Goal: Transaction & Acquisition: Download file/media

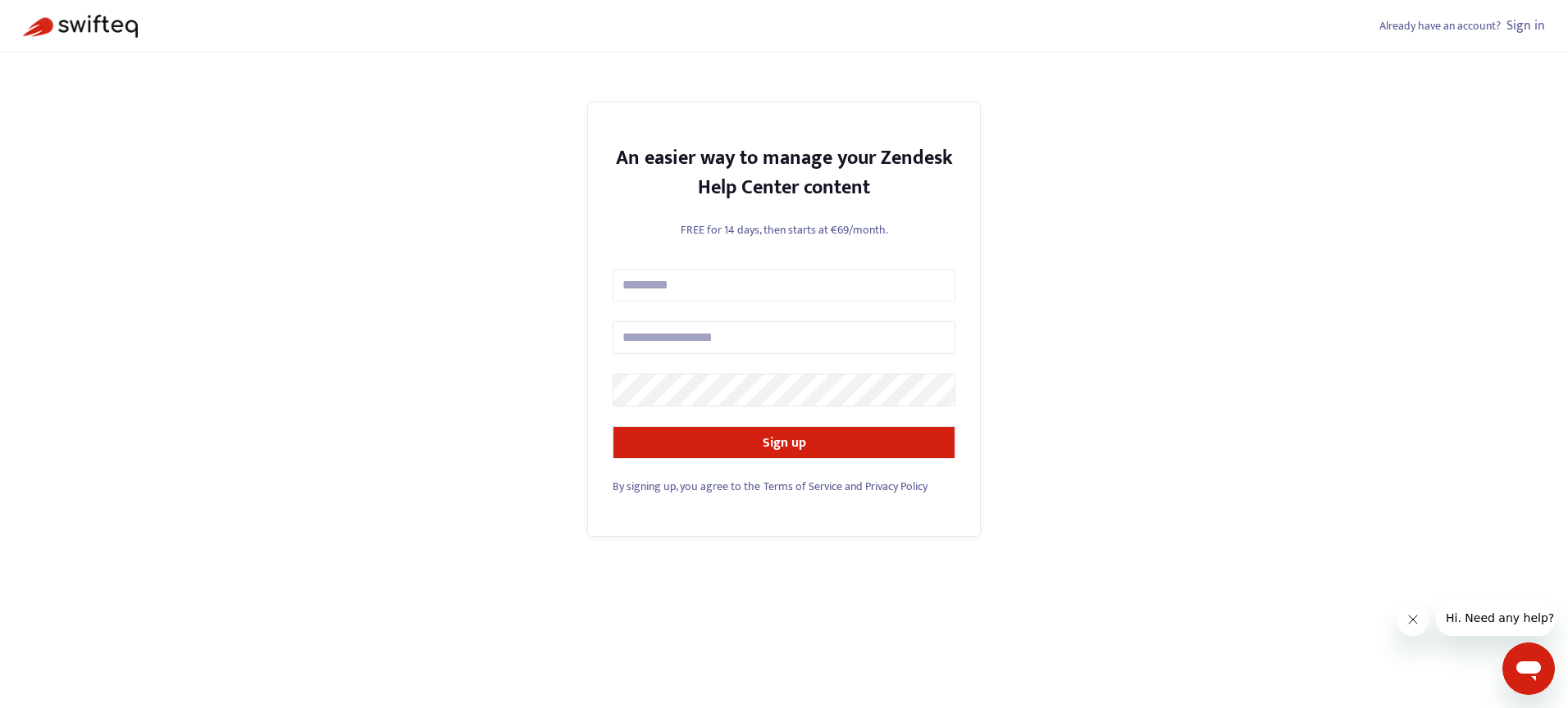
click at [1536, 22] on link "Sign in" at bounding box center [1525, 26] width 39 height 22
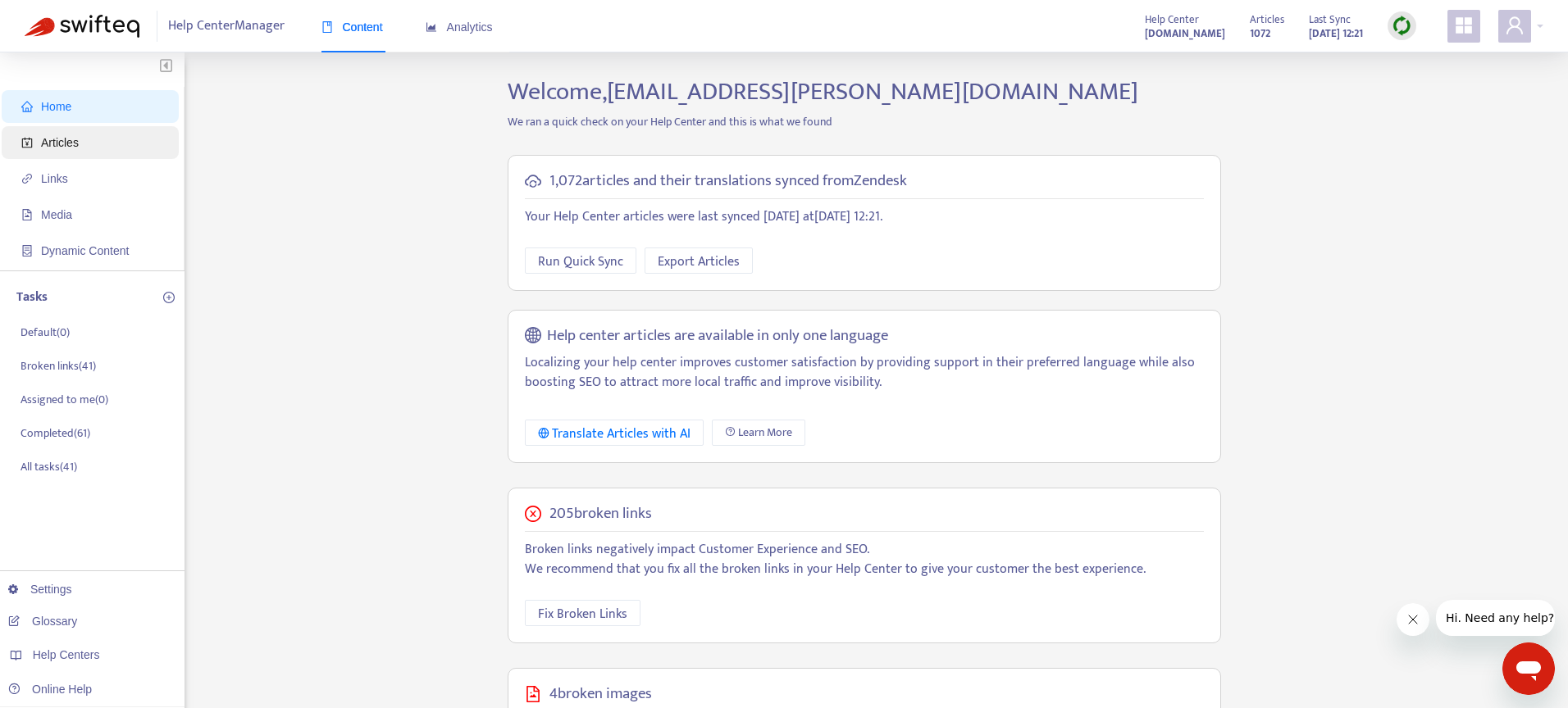
click at [74, 146] on span "Articles" at bounding box center [60, 142] width 38 height 13
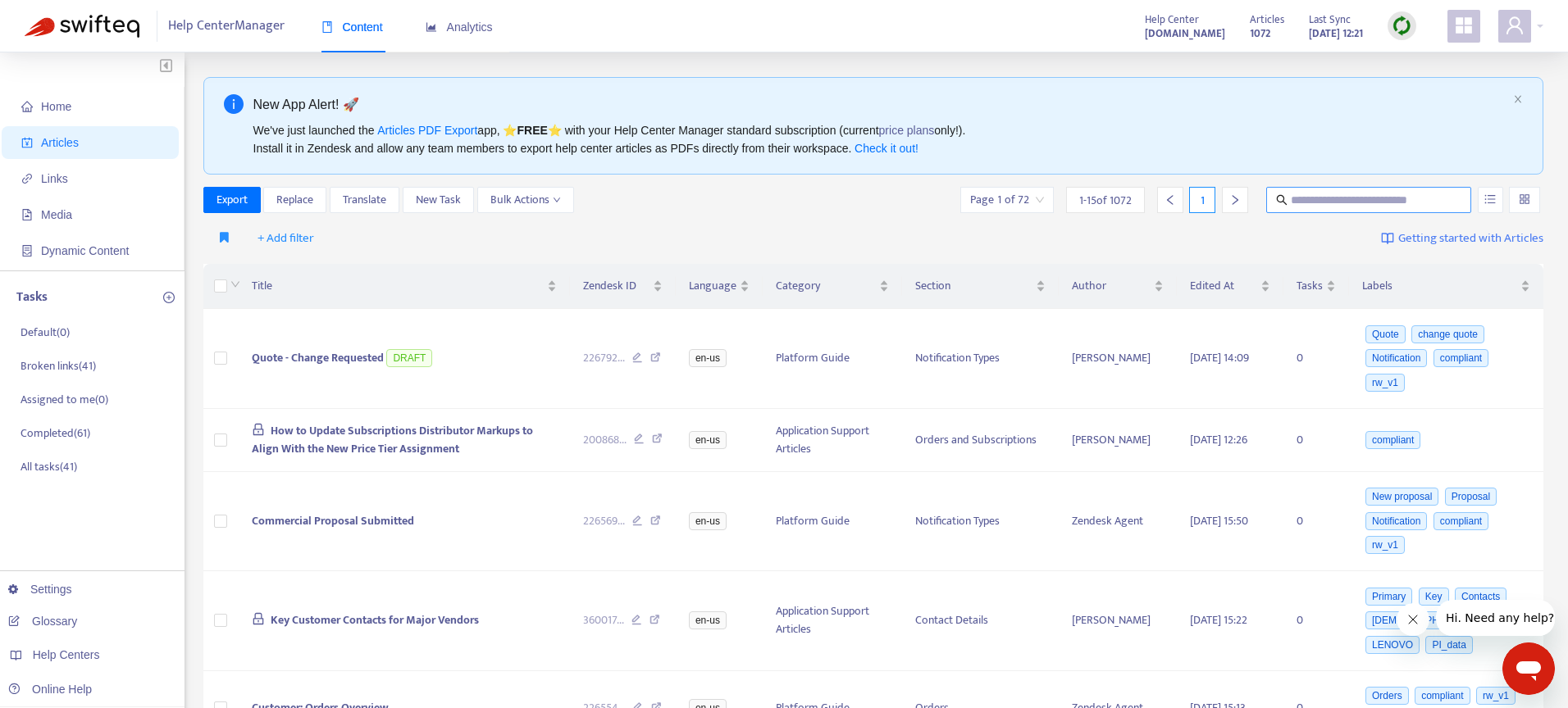
click at [1325, 202] on input "text" at bounding box center [1369, 200] width 157 height 18
paste input "**********"
type input "**********"
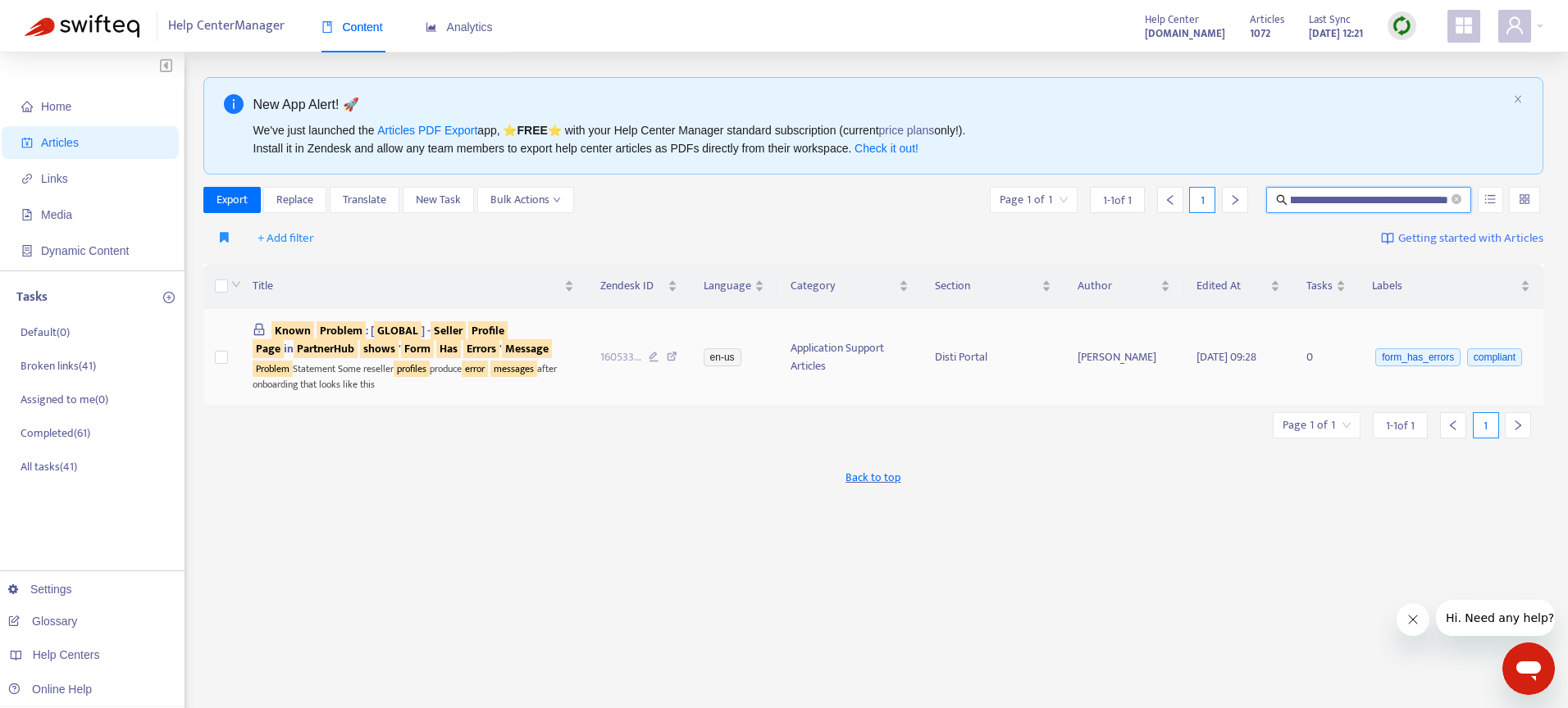
scroll to position [0, 0]
click at [212, 356] on td at bounding box center [221, 357] width 36 height 96
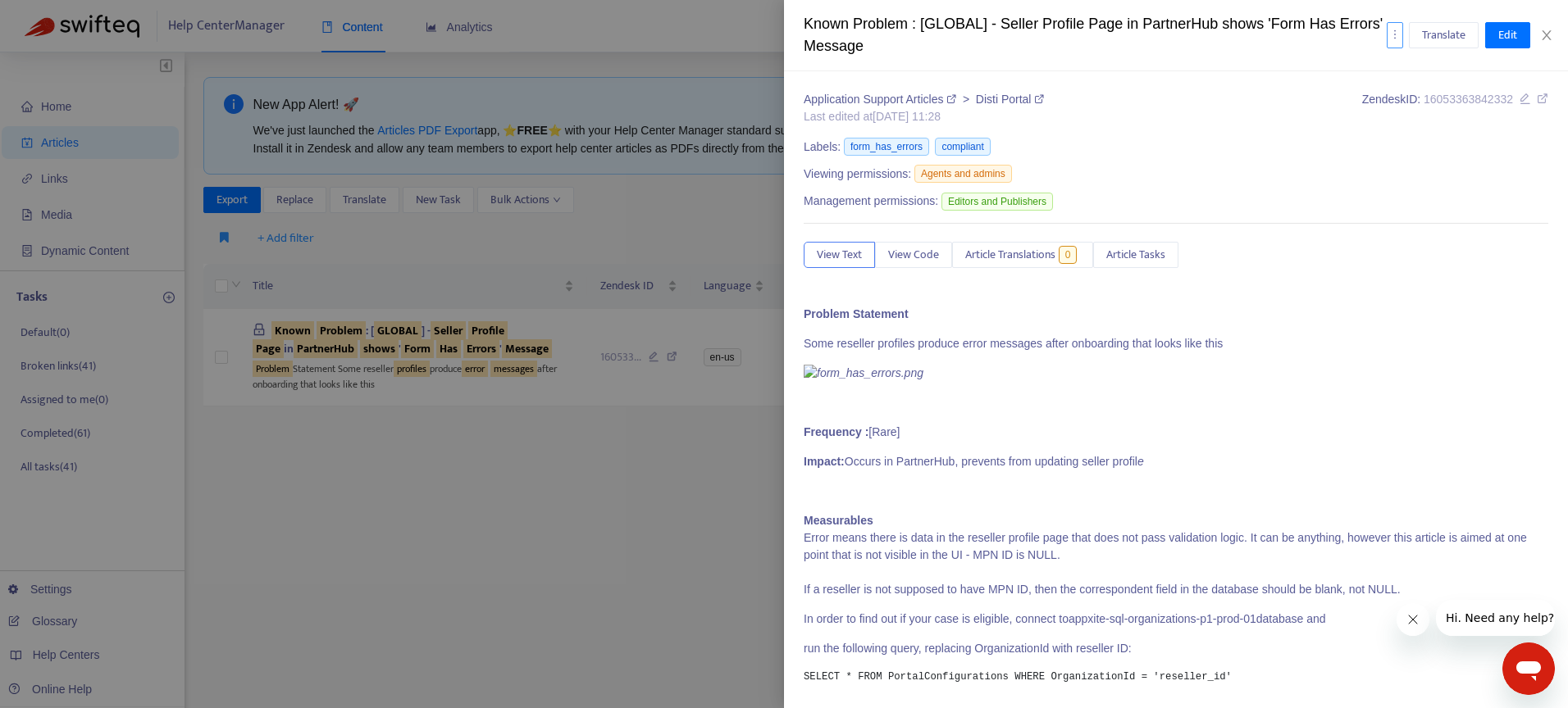
click at [1397, 43] on button "button" at bounding box center [1394, 35] width 16 height 26
click at [1414, 125] on span "Export" at bounding box center [1414, 119] width 31 height 19
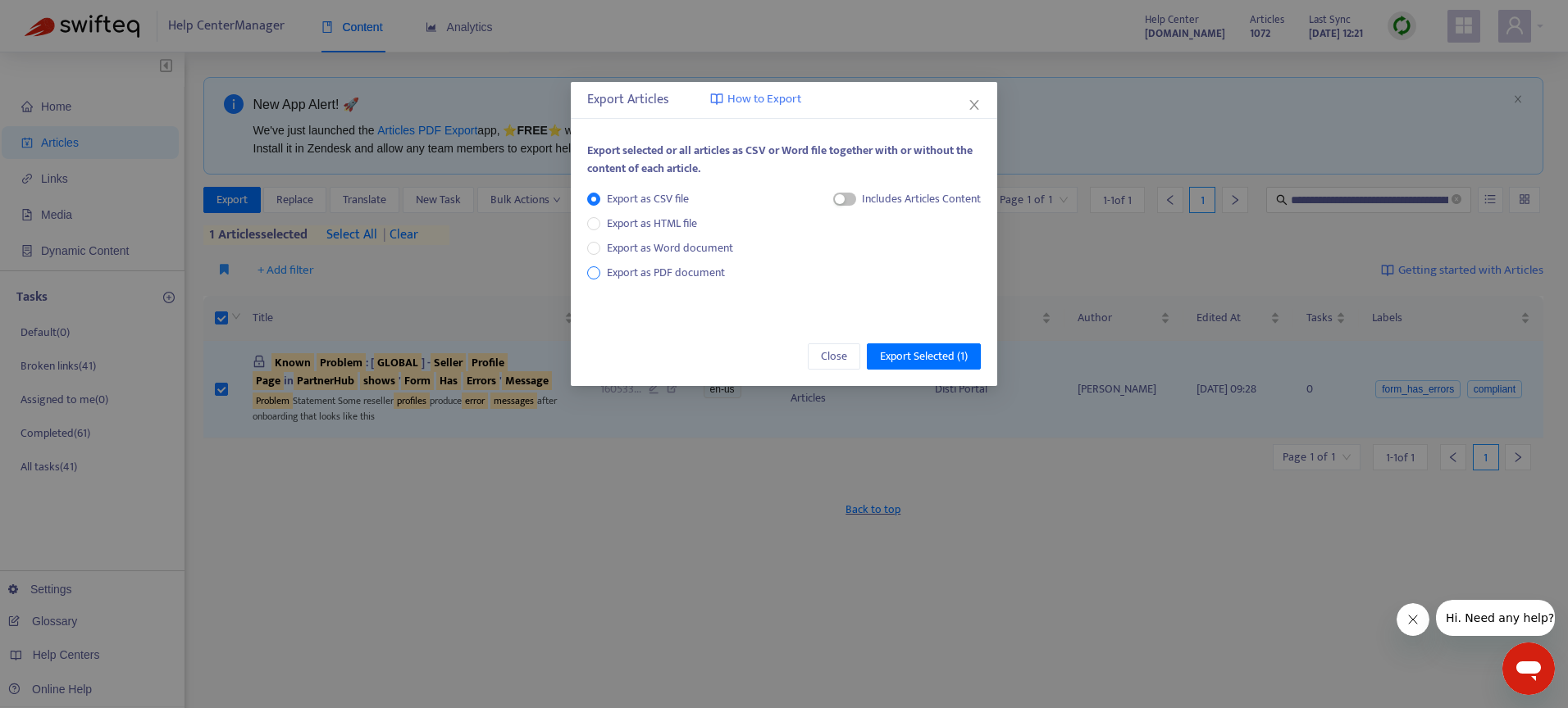
click at [701, 272] on span "Export as PDF document" at bounding box center [666, 272] width 118 height 19
click at [916, 350] on span "Export Selected ( 1 )" at bounding box center [923, 356] width 88 height 18
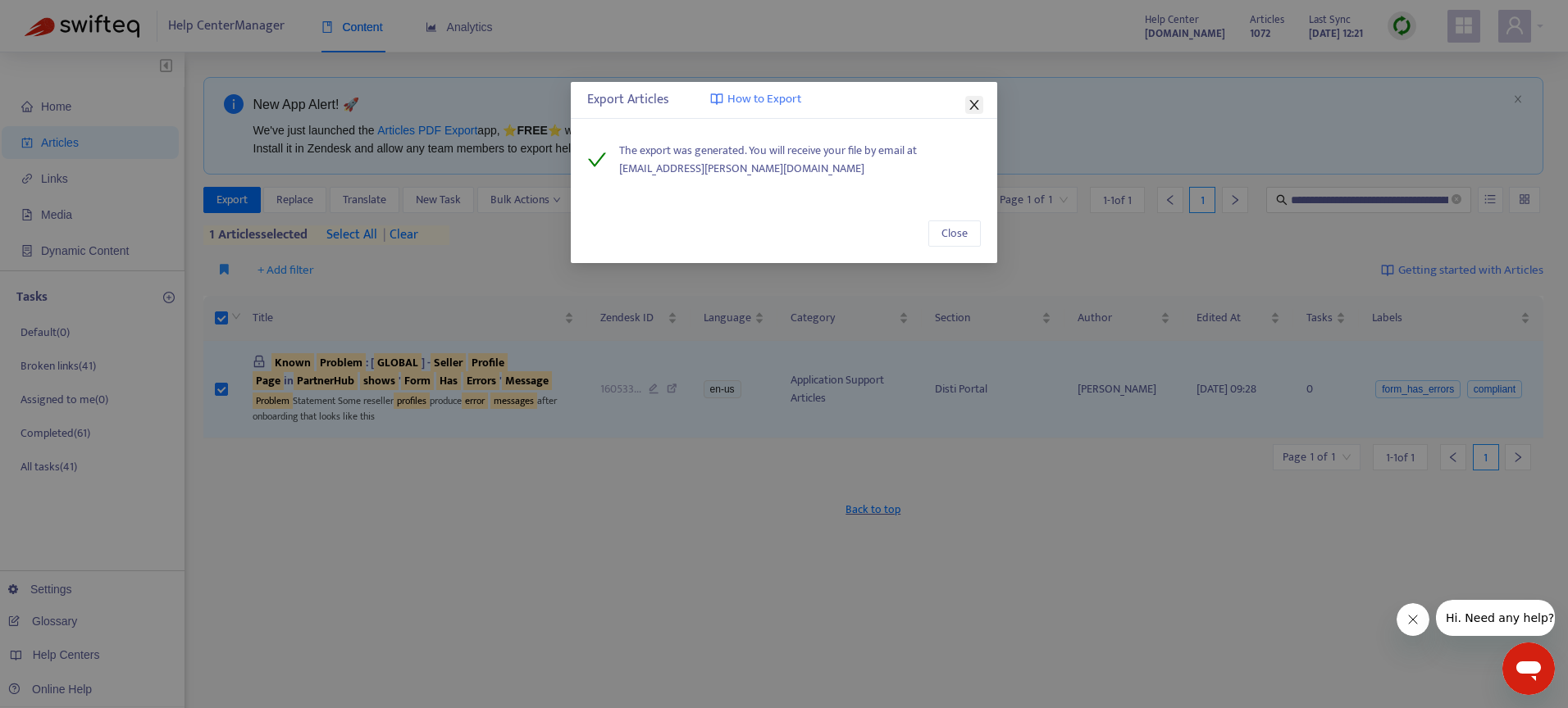
click at [966, 101] on span "Close" at bounding box center [974, 104] width 18 height 13
